Goal: Task Accomplishment & Management: Use online tool/utility

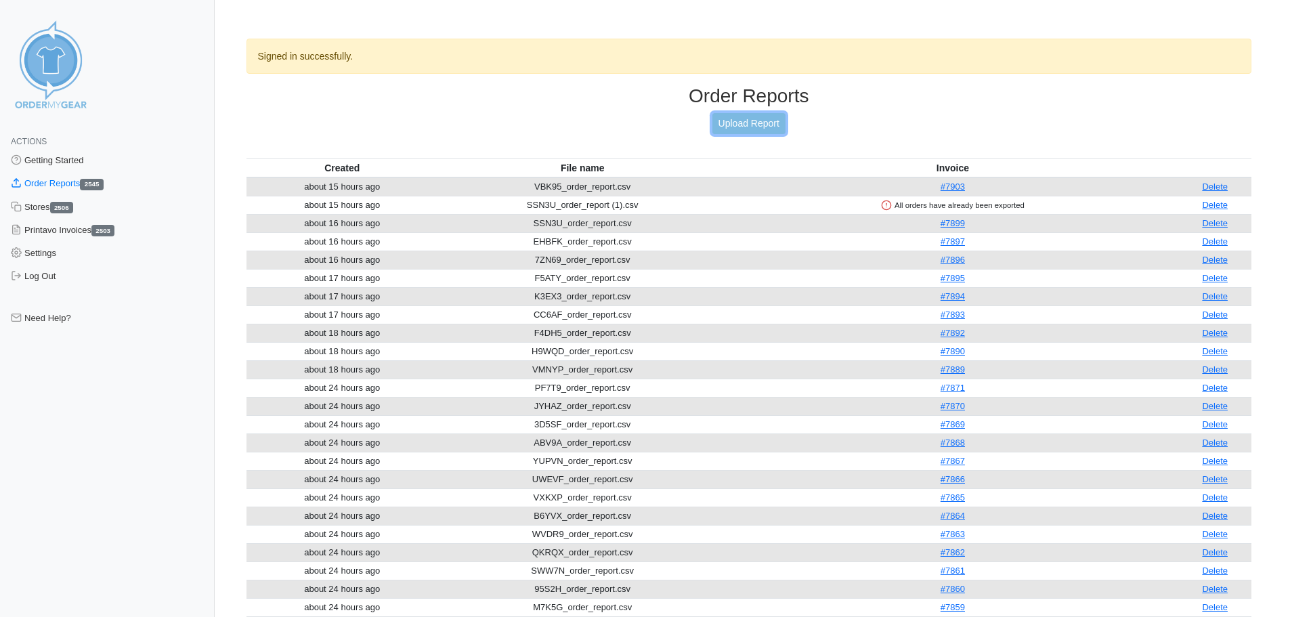
click at [743, 123] on link "Upload Report" at bounding box center [749, 123] width 73 height 21
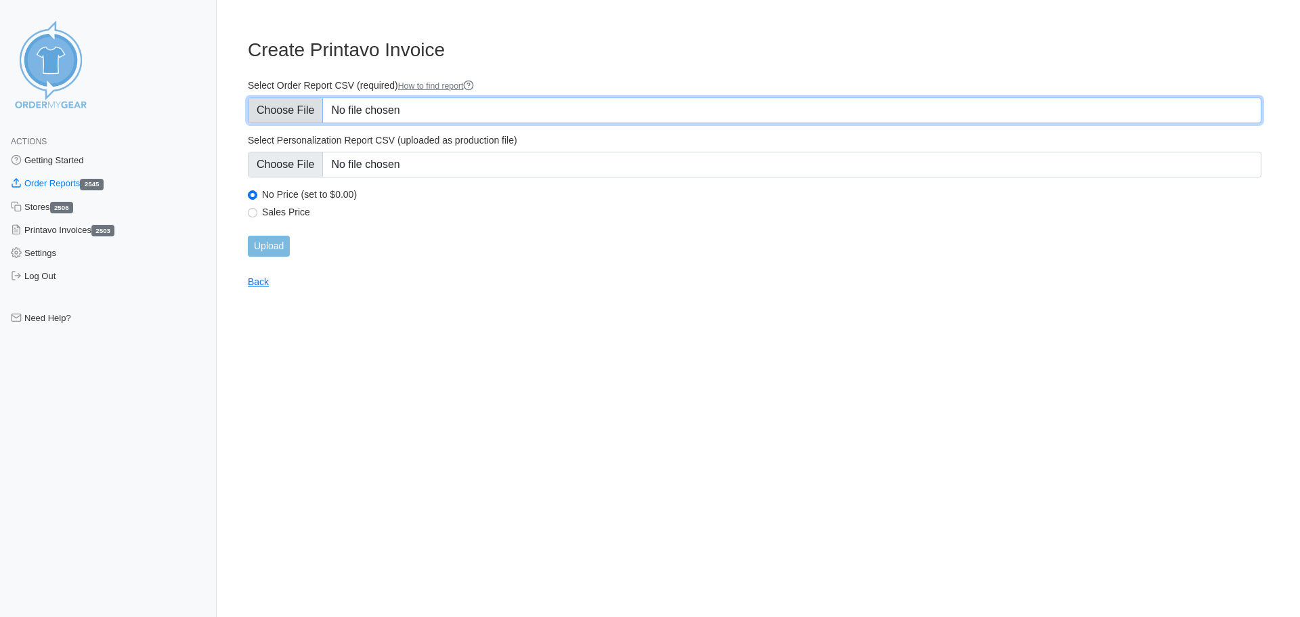
click at [303, 116] on input "Select Order Report CSV (required) How to find report" at bounding box center [755, 111] width 1014 height 26
type input "C:\fakepath\8E9FA_order_report.csv"
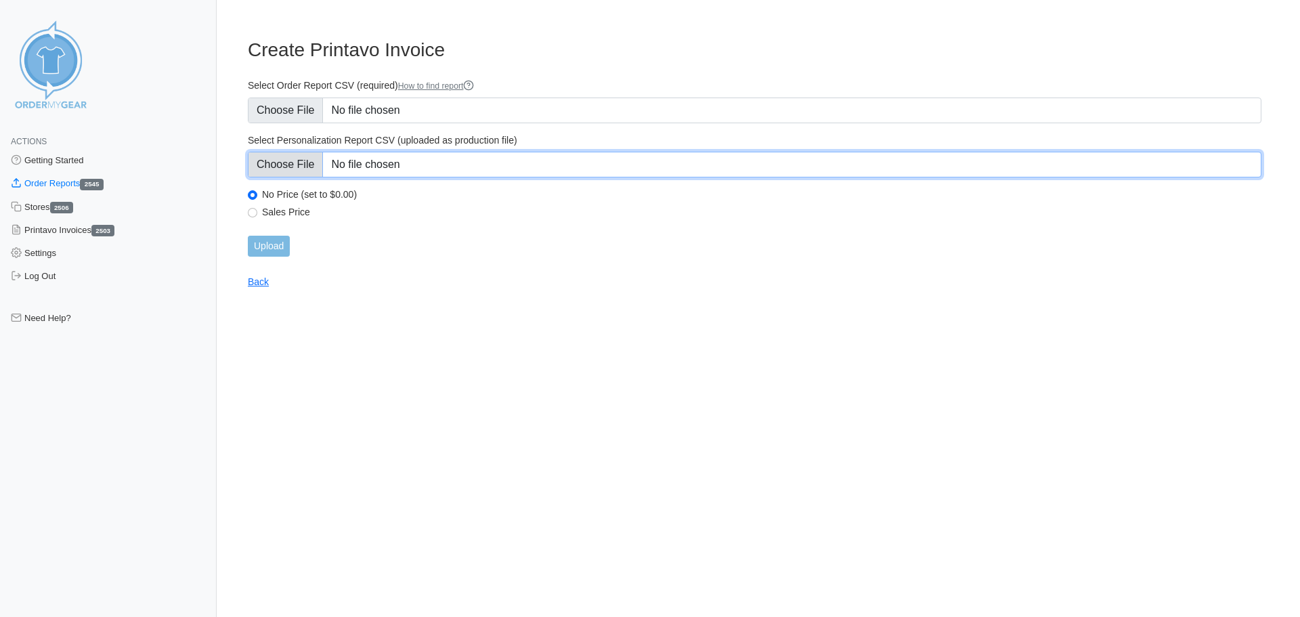
click at [305, 163] on input "Select Personalization Report CSV (uploaded as production file)" at bounding box center [755, 165] width 1014 height 26
click at [304, 169] on input "Select Personalization Report CSV (uploaded as production file)" at bounding box center [755, 165] width 1014 height 26
type input "C:\fakepath\8E9FA_personalization_report.csv"
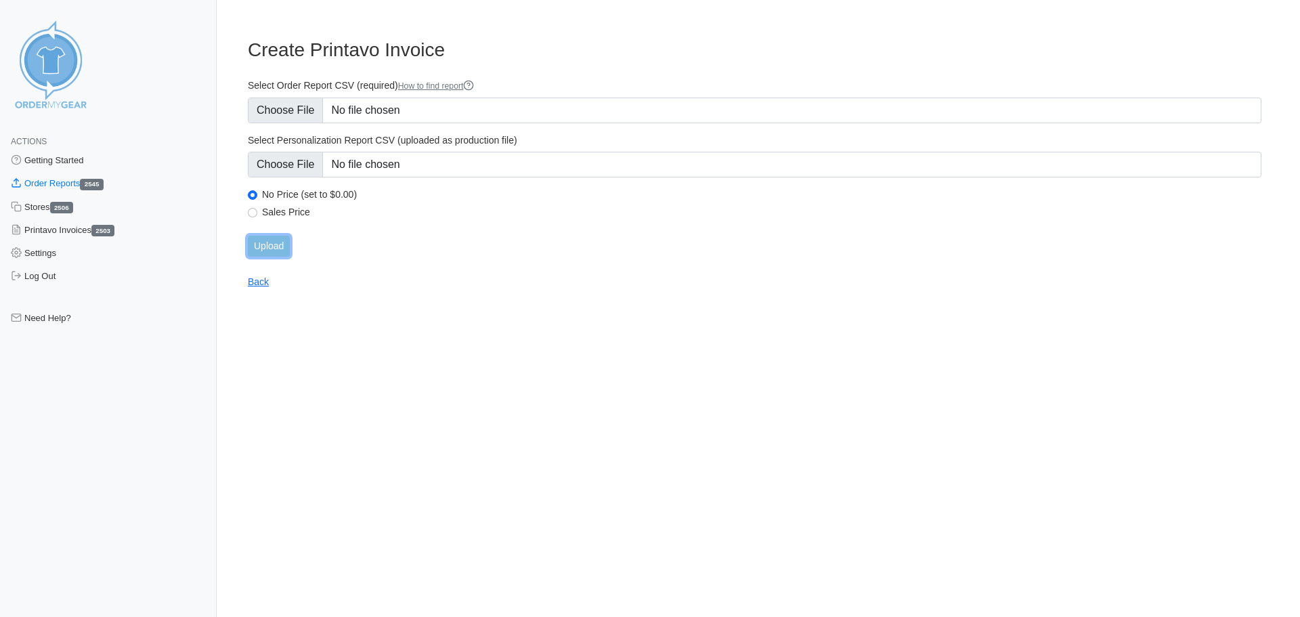
click at [272, 249] on input "Upload" at bounding box center [269, 246] width 42 height 21
